Goal: Task Accomplishment & Management: Manage account settings

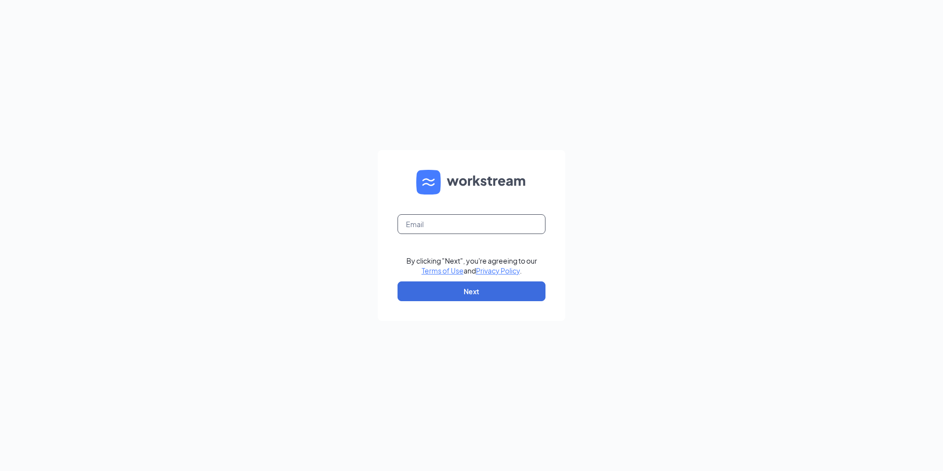
click at [478, 221] on input "text" at bounding box center [472, 224] width 148 height 20
type input "[EMAIL_ADDRESS][DOMAIN_NAME]"
click at [445, 295] on button "Next" at bounding box center [472, 291] width 148 height 20
